Goal: Task Accomplishment & Management: Use online tool/utility

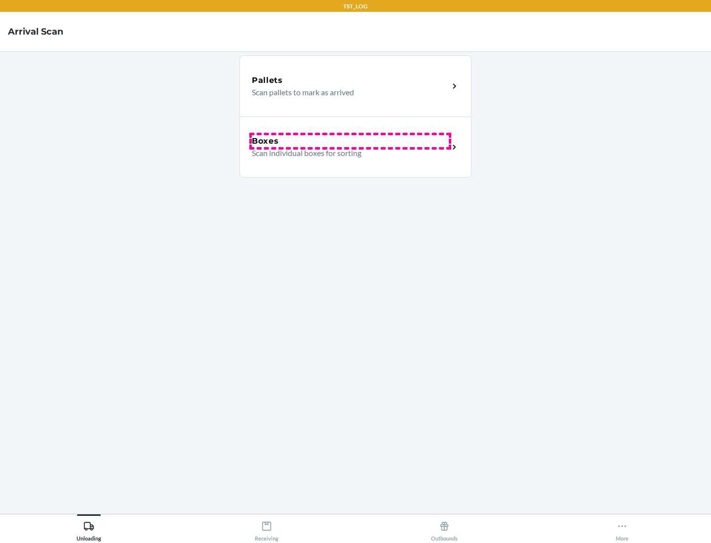
click at [350, 141] on div "Boxes" at bounding box center [350, 141] width 197 height 12
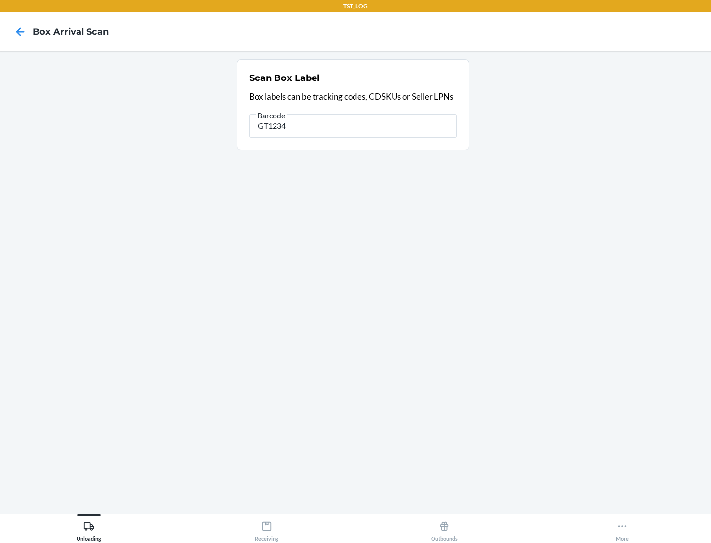
type input "GT1234"
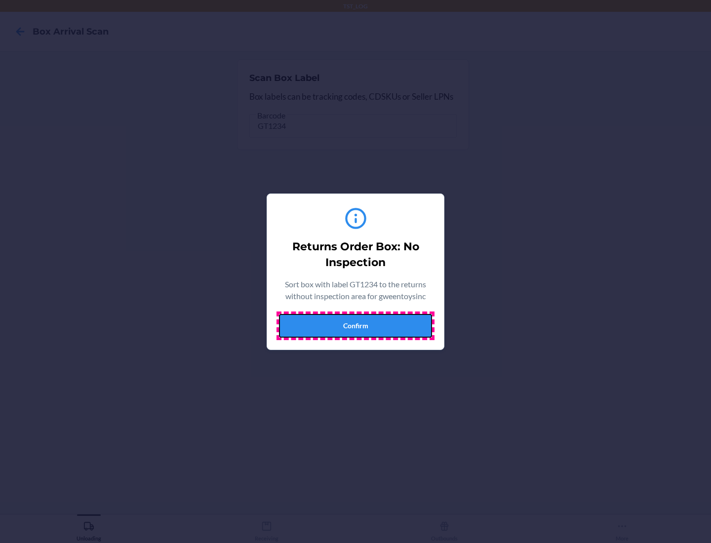
click at [355, 325] on button "Confirm" at bounding box center [355, 326] width 153 height 24
